Goal: Task Accomplishment & Management: Manage account settings

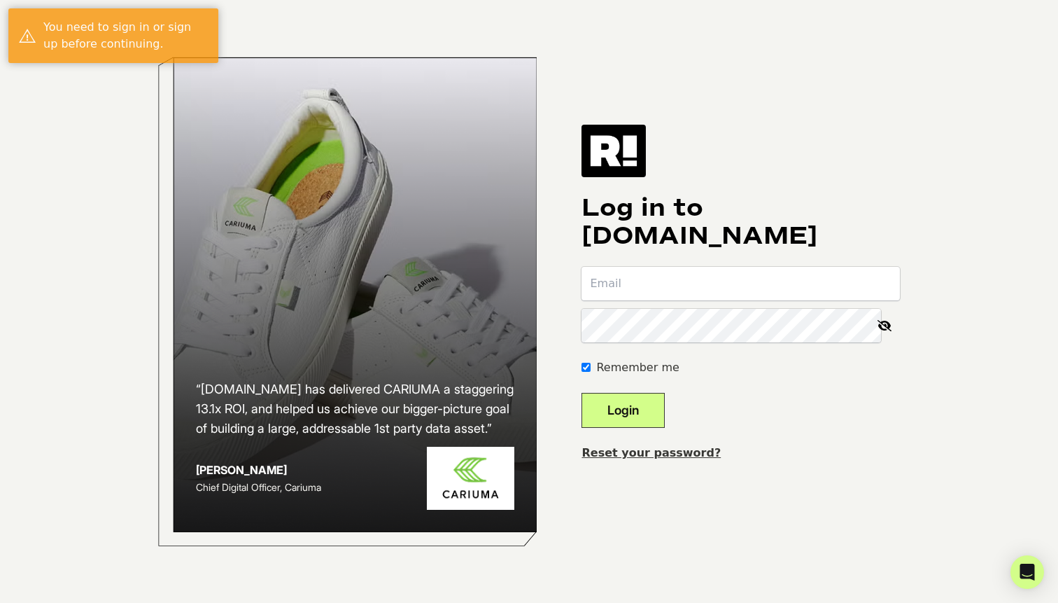
type input "aaron@ascendautomation.ai"
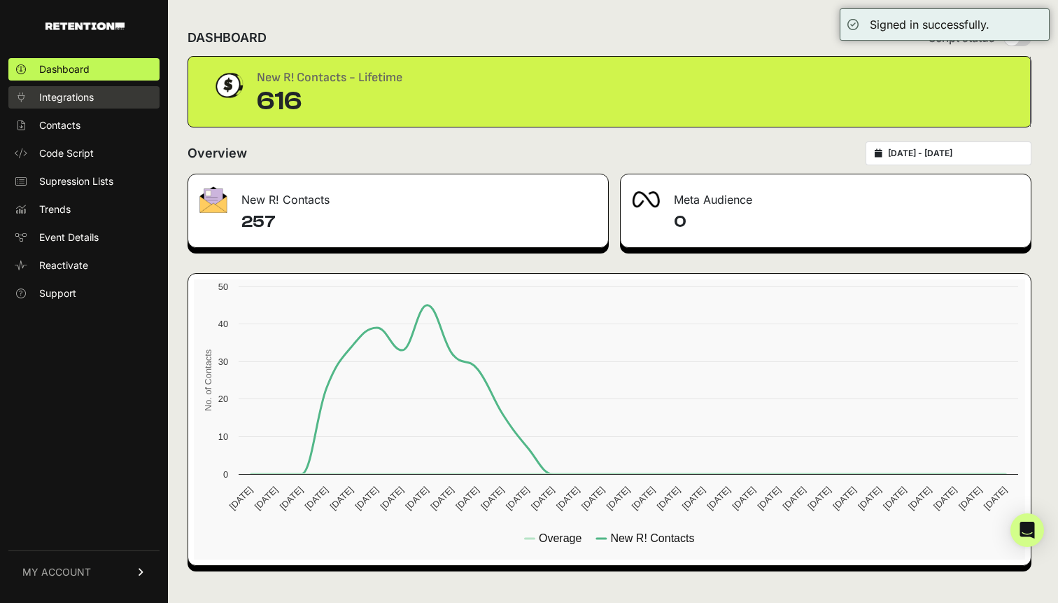
click at [57, 98] on span "Integrations" at bounding box center [66, 97] width 55 height 14
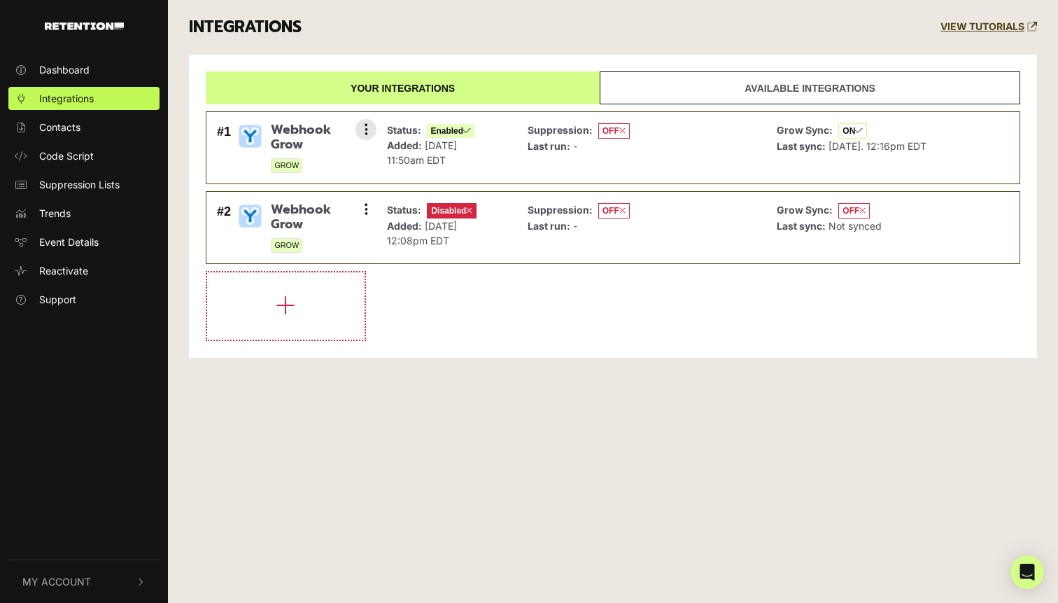
click at [651, 153] on div "Suppression: OFF Last run: -" at bounding box center [642, 147] width 243 height 57
click at [546, 149] on strong "Last run:" at bounding box center [549, 146] width 43 height 12
click at [304, 129] on span "Webhook Grow" at bounding box center [318, 137] width 95 height 30
click at [256, 137] on img at bounding box center [250, 135] width 27 height 27
click at [367, 132] on icon at bounding box center [366, 129] width 3 height 14
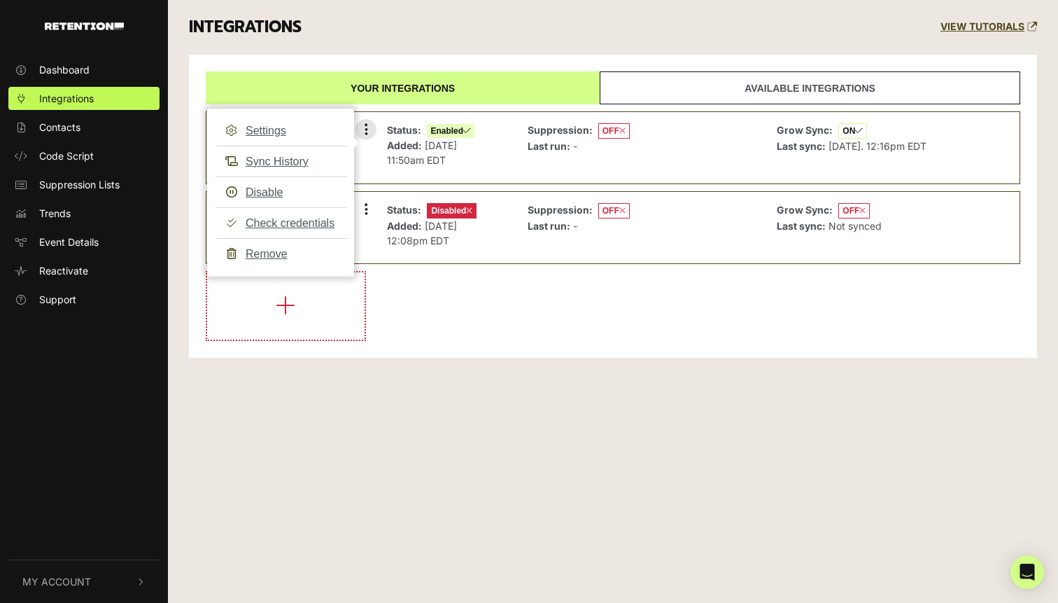
click at [523, 161] on div "Suppression: OFF Last run: -" at bounding box center [642, 147] width 243 height 57
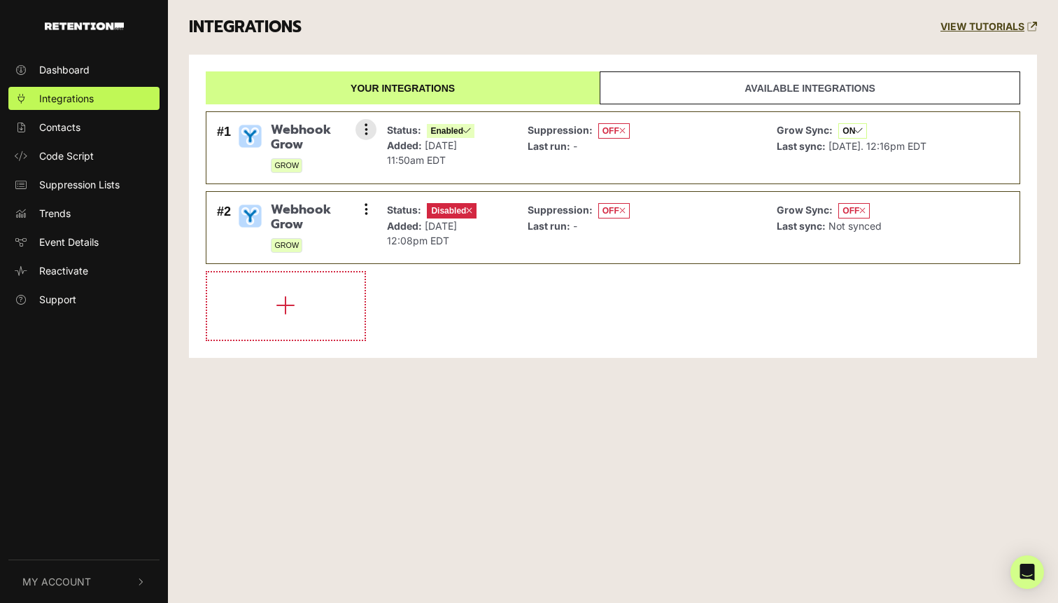
click at [253, 135] on img at bounding box center [250, 135] width 27 height 27
click at [362, 132] on button at bounding box center [365, 129] width 21 height 21
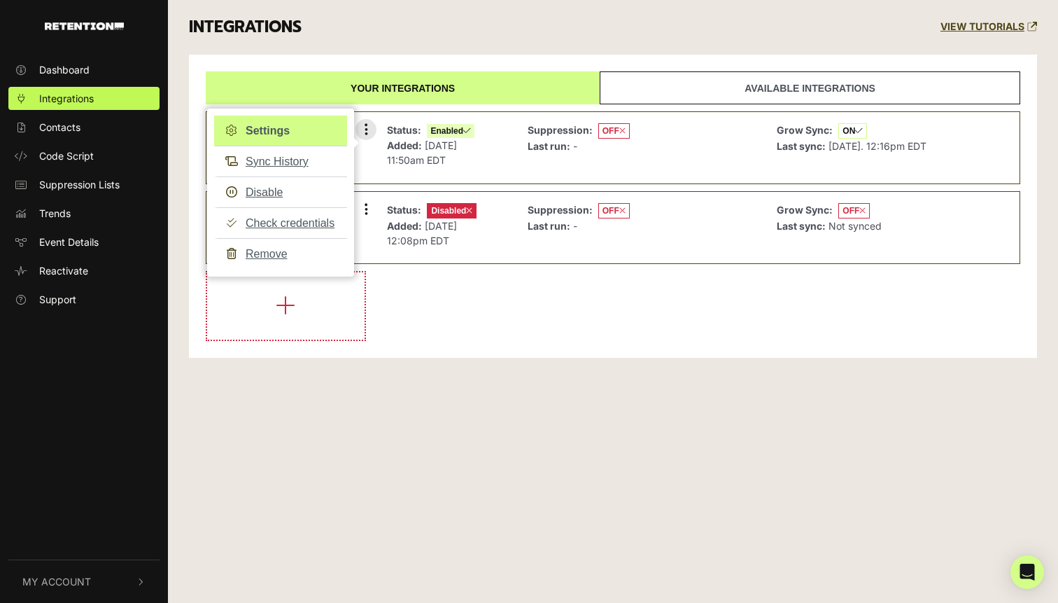
click at [326, 132] on link "Settings" at bounding box center [280, 130] width 133 height 31
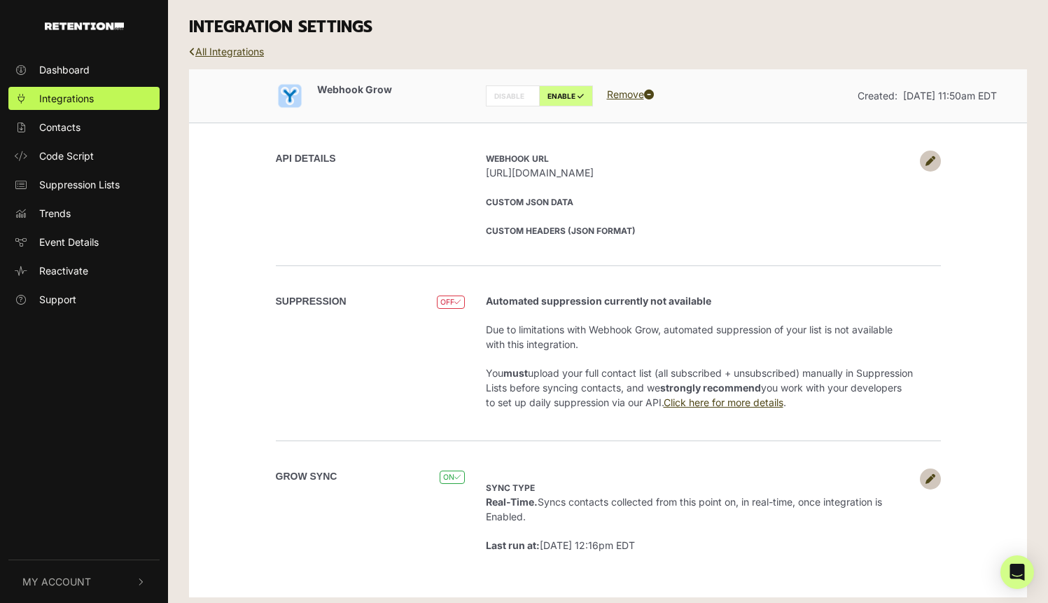
scroll to position [8, 0]
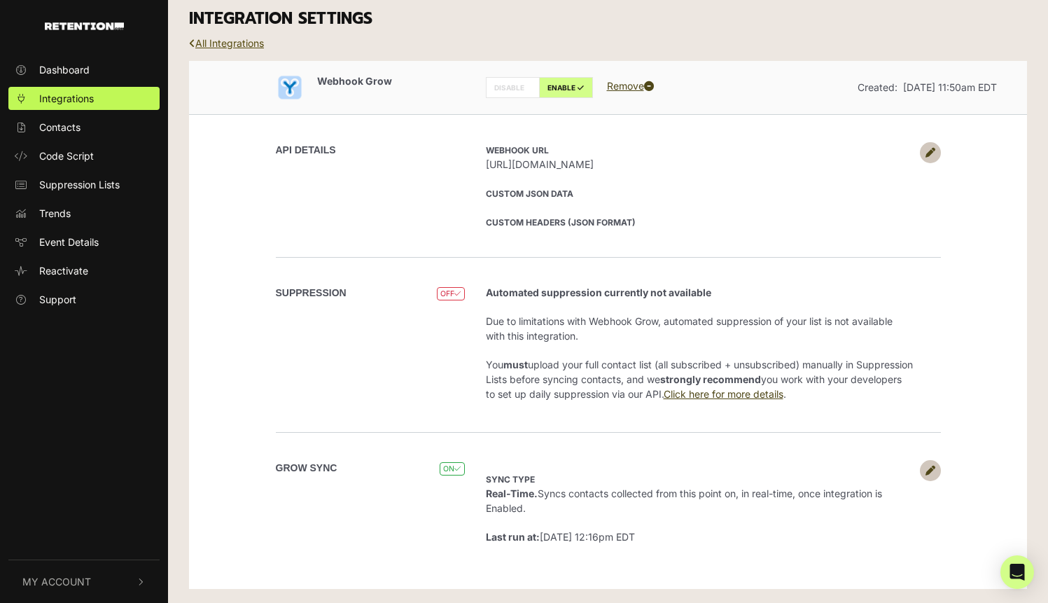
click at [238, 41] on link "All Integrations" at bounding box center [226, 43] width 75 height 12
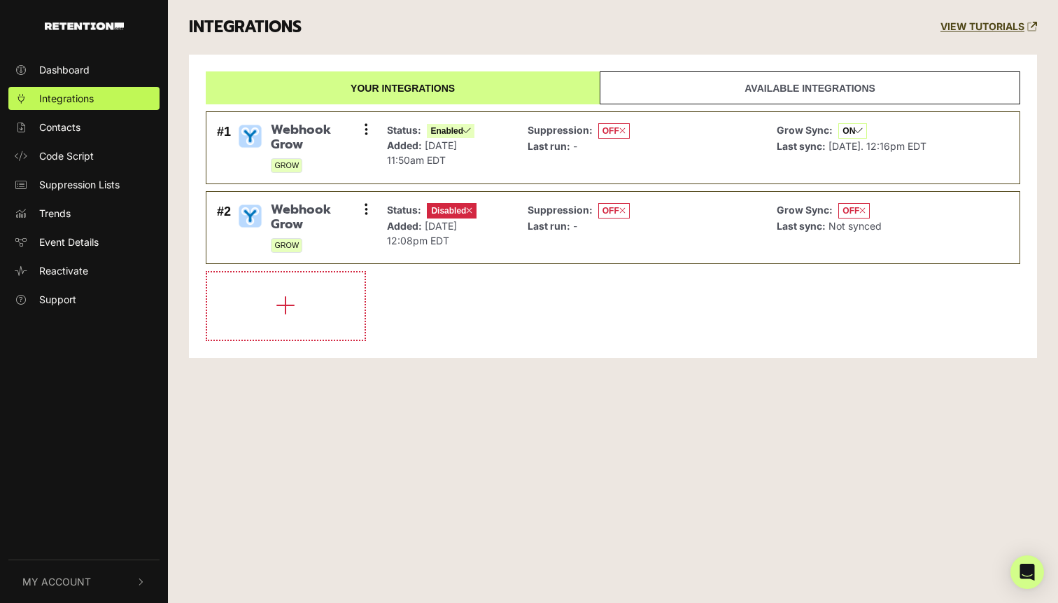
click at [432, 22] on div "INTEGRATIONS VIEW TUTORIALS" at bounding box center [612, 27] width 869 height 55
click at [362, 129] on button at bounding box center [365, 129] width 21 height 21
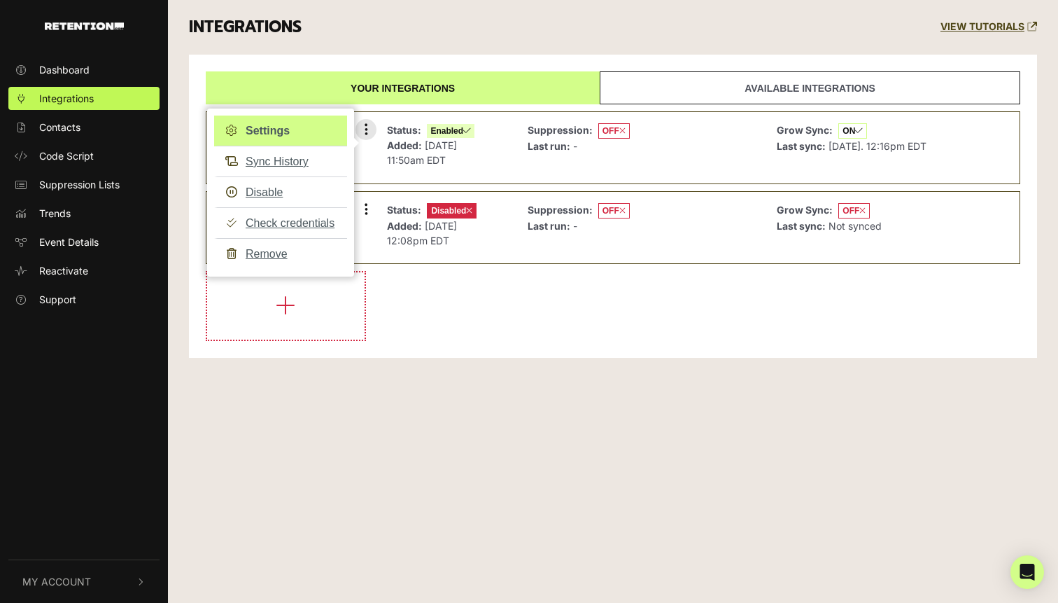
click at [302, 128] on link "Settings" at bounding box center [280, 130] width 133 height 31
